Goal: Transaction & Acquisition: Book appointment/travel/reservation

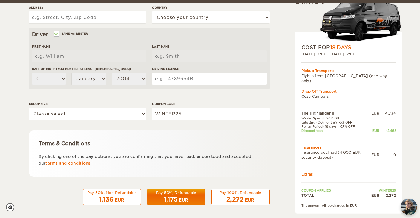
scroll to position [171, 0]
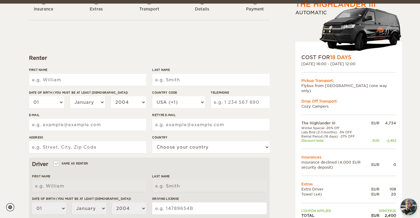
scroll to position [42, 0]
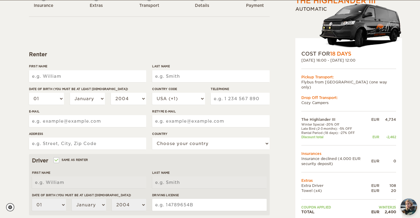
click at [55, 76] on input "First Name" at bounding box center [87, 76] width 117 height 12
type input "Magdalena Sophia"
click at [174, 75] on input "Last Name" at bounding box center [210, 76] width 117 height 12
type input "Magdalena Sophia"
type input "Kahlhammer"
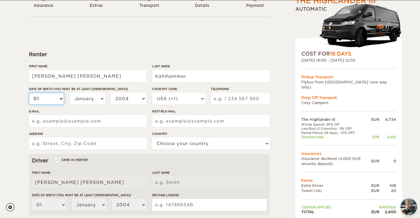
click at [41, 99] on select "01 02 03 04 05 06 07 08 09 10 11 12 13 14 15 16 17 18 19 20 21 22 23 24 25 26 2…" at bounding box center [46, 99] width 35 height 12
type input "Kahlhammer"
select select "22"
click at [126, 95] on select "2004 2003 2002 2001 2000 1999 1998 1997 1996 1995 1994 1993 1992 1991 1990 1989…" at bounding box center [128, 99] width 35 height 12
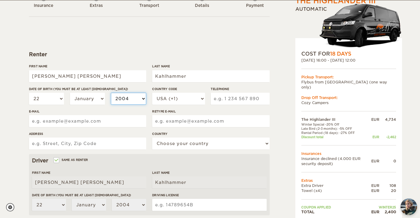
select select "1990"
click at [192, 98] on select "USA (+1) UK (+44) Germany (+49) Algeria (+213) Andorra (+376) Angola (+244) Ang…" at bounding box center [178, 99] width 53 height 12
select select "43"
click at [218, 93] on input "Telephone" at bounding box center [240, 99] width 59 height 12
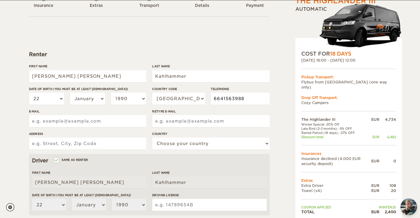
type input "6641563988"
click at [15, 129] on div "The Highlander III Expand Collapse Total 2,400 EUR Automatic COST FOR 18 Days 3…" at bounding box center [210, 152] width 420 height 389
click at [53, 123] on input "E-mail" at bounding box center [87, 121] width 117 height 12
type input "sophiakahlhammer@gmail.com"
click at [165, 119] on input "Retype E-mail" at bounding box center [210, 121] width 117 height 12
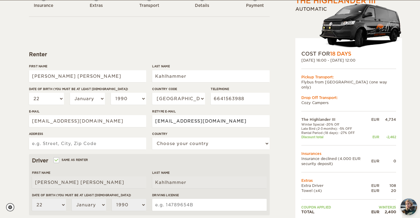
type input "sophiakahlhammer@gmail.com"
click at [22, 153] on div "The Highlander III Expand Collapse Total 2,400 EUR Automatic COST FOR 18 Days 3…" at bounding box center [210, 152] width 420 height 389
click at [37, 144] on input "Address" at bounding box center [87, 144] width 117 height 12
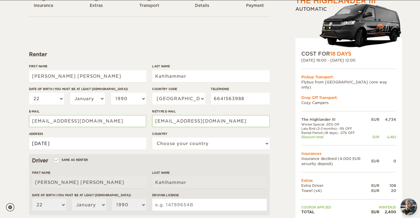
type input "Aug 2"
click at [17, 159] on div "The Highlander III Expand Collapse Total 2,400 EUR Automatic COST FOR 18 Days 3…" at bounding box center [210, 152] width 420 height 389
click at [180, 146] on select "Choose your country United States United Kingdom Germany Afghanistan Albania Al…" at bounding box center [210, 144] width 117 height 12
select select "14"
click at [51, 146] on input "Aug 2" at bounding box center [87, 144] width 117 height 12
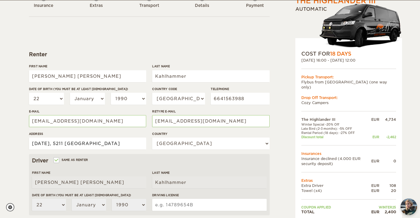
type input "Aug 2, 5211 Lengau"
click at [5, 167] on div "The Highlander III Expand Collapse Total 2,400 EUR Automatic COST FOR 18 Days 3…" at bounding box center [210, 152] width 420 height 389
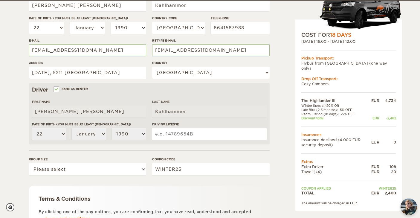
scroll to position [116, 0]
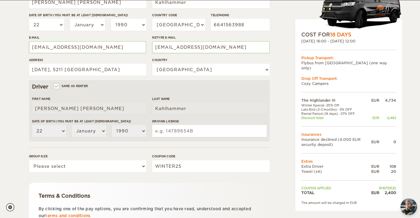
click at [174, 130] on input "Driving License" at bounding box center [209, 131] width 114 height 12
click at [20, 159] on div "The Highlander III Expand Collapse Total 2,400 EUR Automatic COST FOR 18 Days 3…" at bounding box center [210, 78] width 420 height 389
click at [56, 166] on select "Please select 1 2 3" at bounding box center [87, 166] width 117 height 12
click at [42, 170] on select "Please select 1 2 3" at bounding box center [87, 166] width 117 height 12
select select "2"
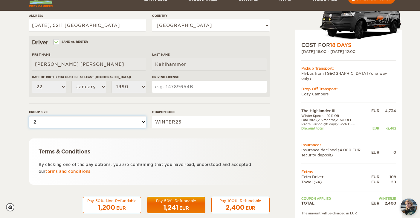
scroll to position [171, 0]
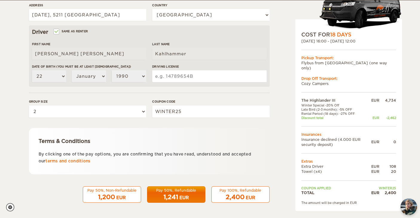
click at [240, 198] on span "2,400" at bounding box center [235, 197] width 19 height 7
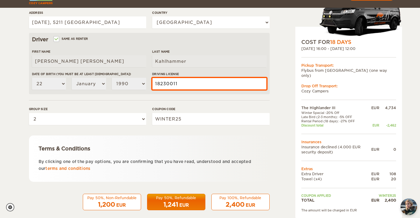
type input "18230011"
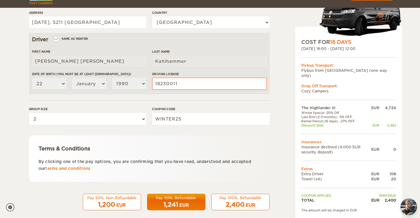
click at [19, 152] on div "The Highlander III Expand Collapse Total 2,400 EUR Automatic COST FOR 18 Days 3…" at bounding box center [210, 30] width 420 height 389
click at [248, 202] on div "EUR" at bounding box center [251, 205] width 10 height 6
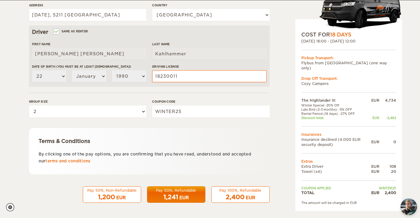
click at [183, 194] on div "1,241 EUR" at bounding box center [176, 197] width 51 height 9
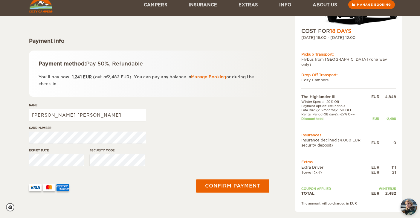
scroll to position [56, 0]
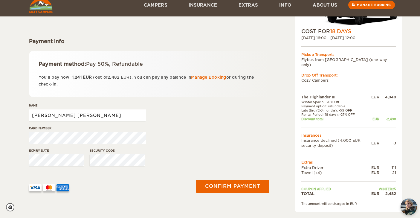
click at [80, 114] on input "Magdalena Sophia" at bounding box center [87, 115] width 117 height 12
type input "Magdalena Sophia Kahlhammer"
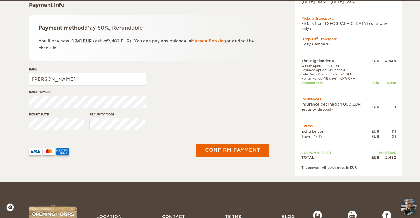
scroll to position [93, 0]
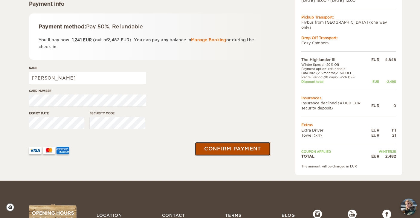
click at [211, 150] on button "Confirm payment" at bounding box center [232, 148] width 75 height 13
